Goal: Find specific page/section: Find specific page/section

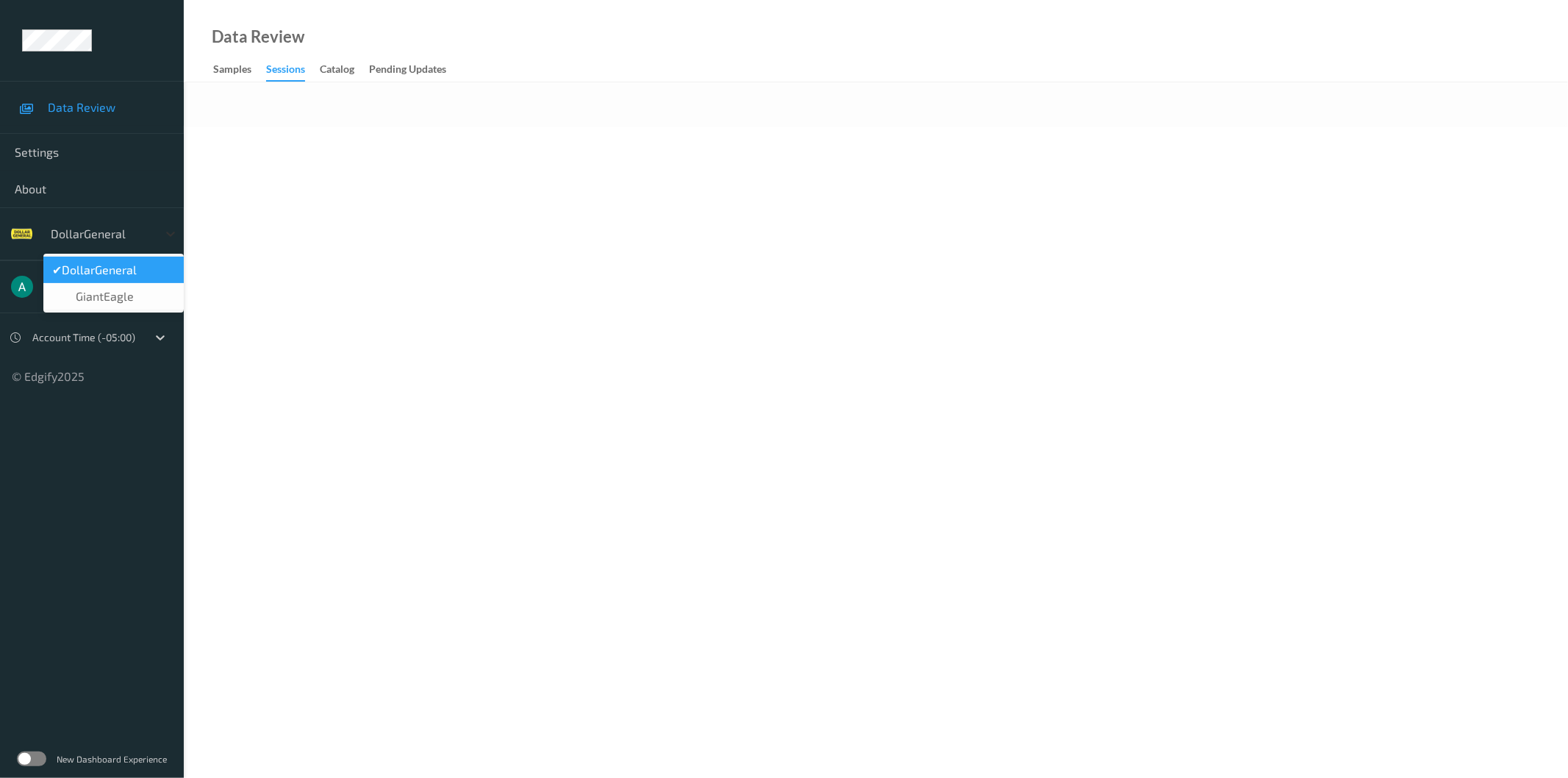
click at [167, 233] on icon at bounding box center [171, 234] width 9 height 5
click at [237, 206] on body "Data Review Settings About option DollarGeneral selected, 1 of 2. 2 results ava…" at bounding box center [784, 389] width 1568 height 778
